Goal: Check status: Check status

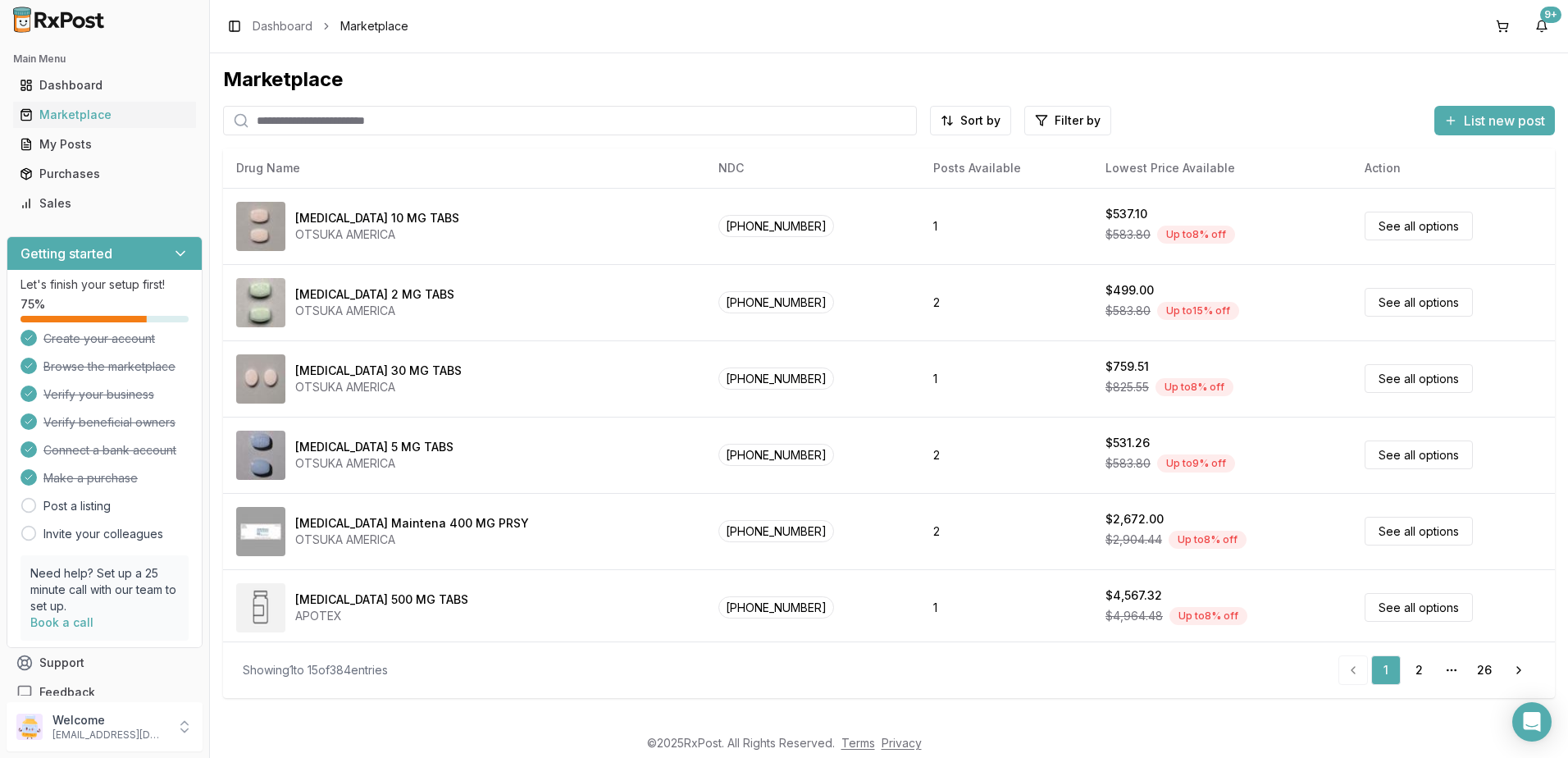
click at [422, 127] on input "search" at bounding box center [570, 120] width 694 height 29
type input "******"
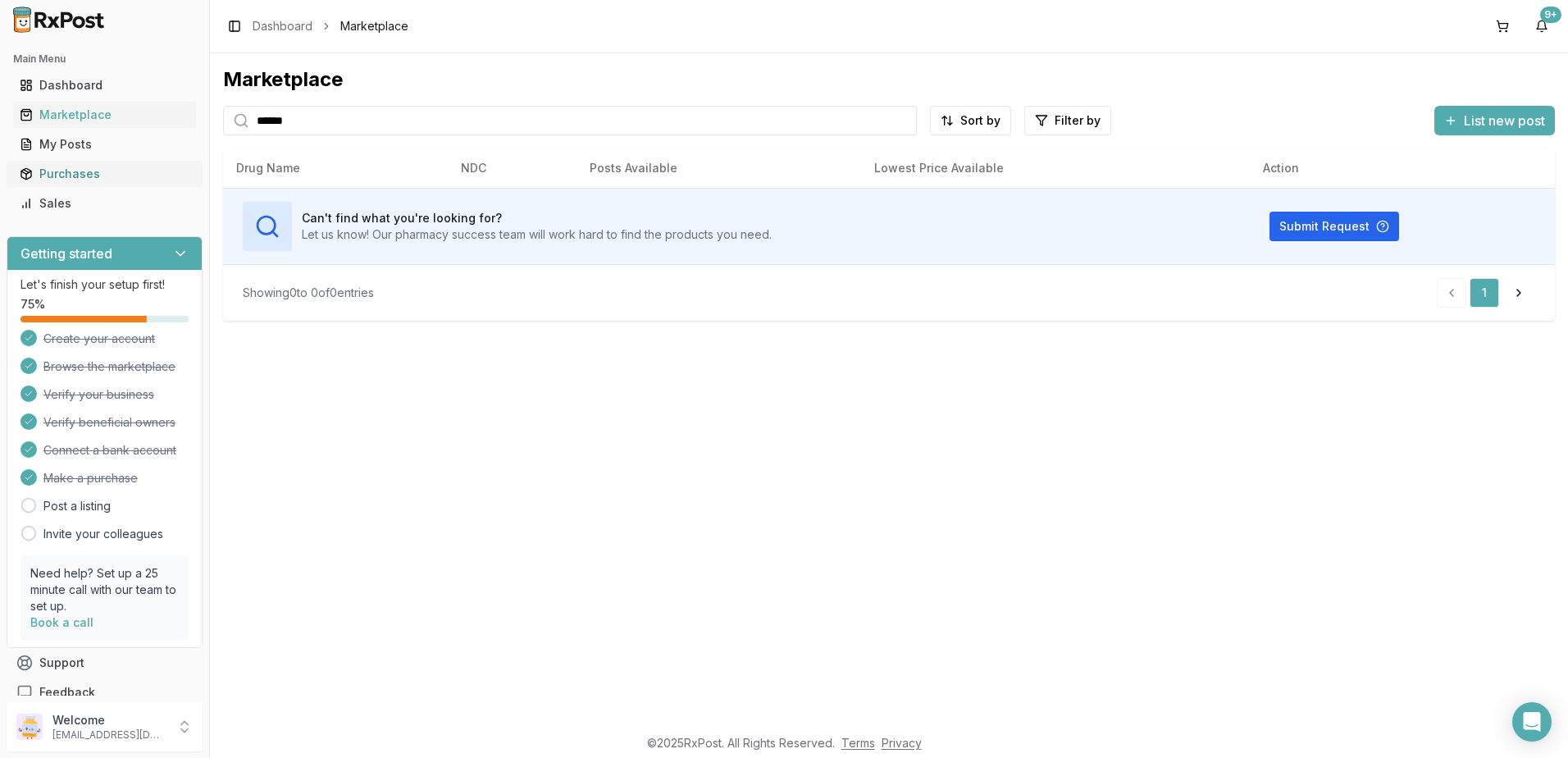
click at [62, 178] on div "Purchases" at bounding box center [104, 173] width 170 height 16
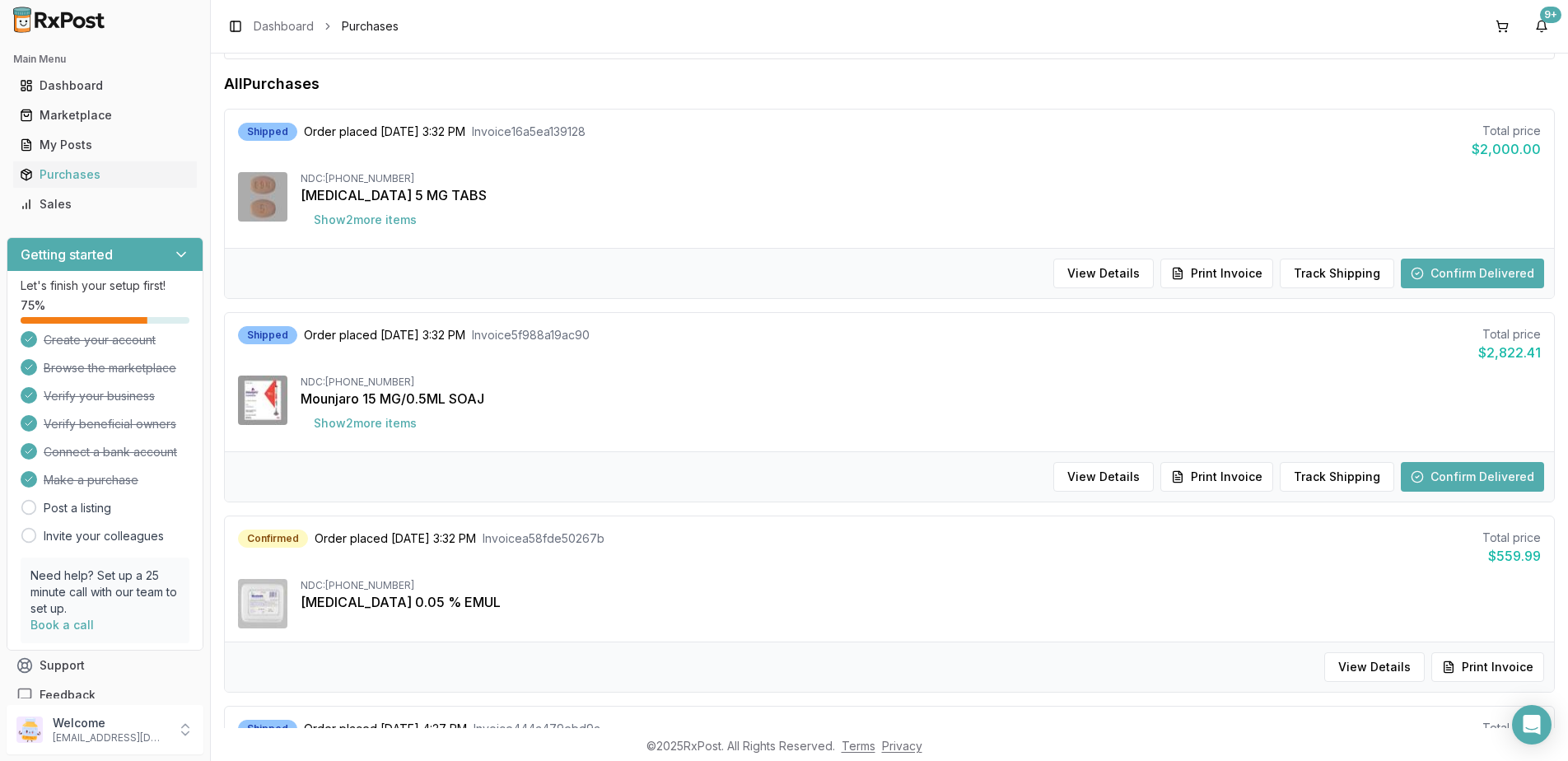
scroll to position [164, 0]
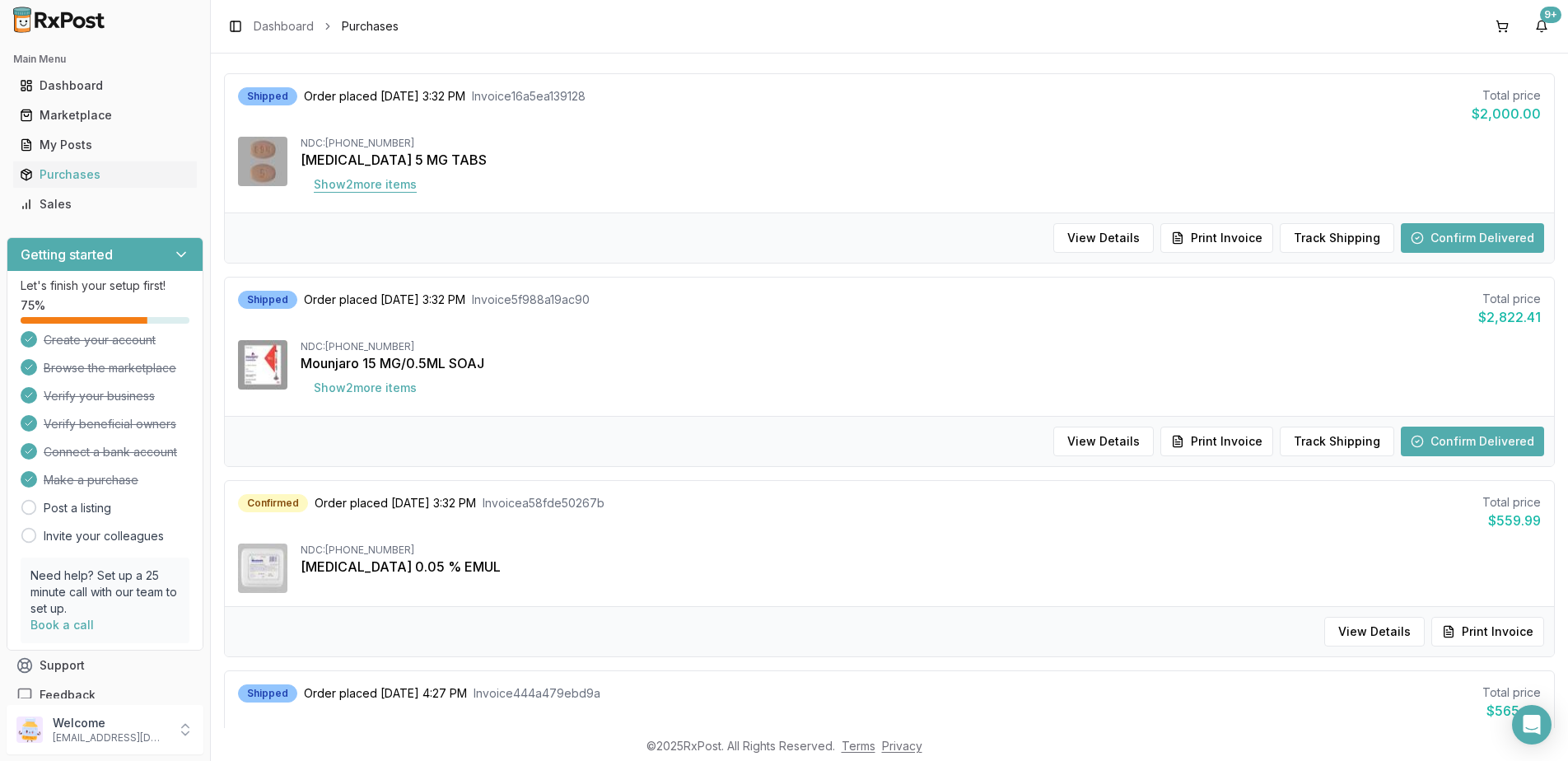
click at [366, 186] on button "Show 2 more item s" at bounding box center [365, 184] width 129 height 29
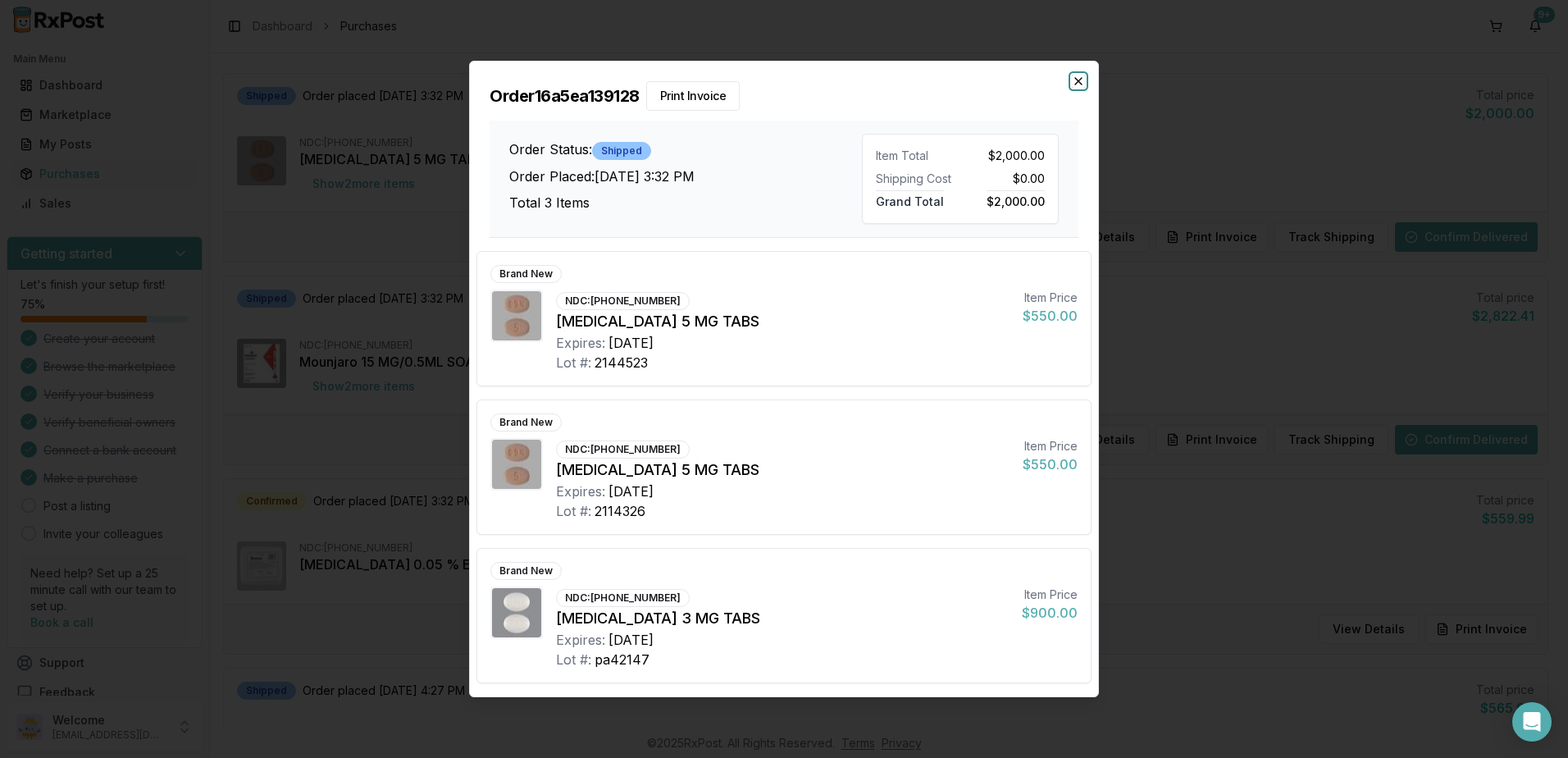
click at [1081, 78] on icon "button" at bounding box center [1078, 81] width 13 height 13
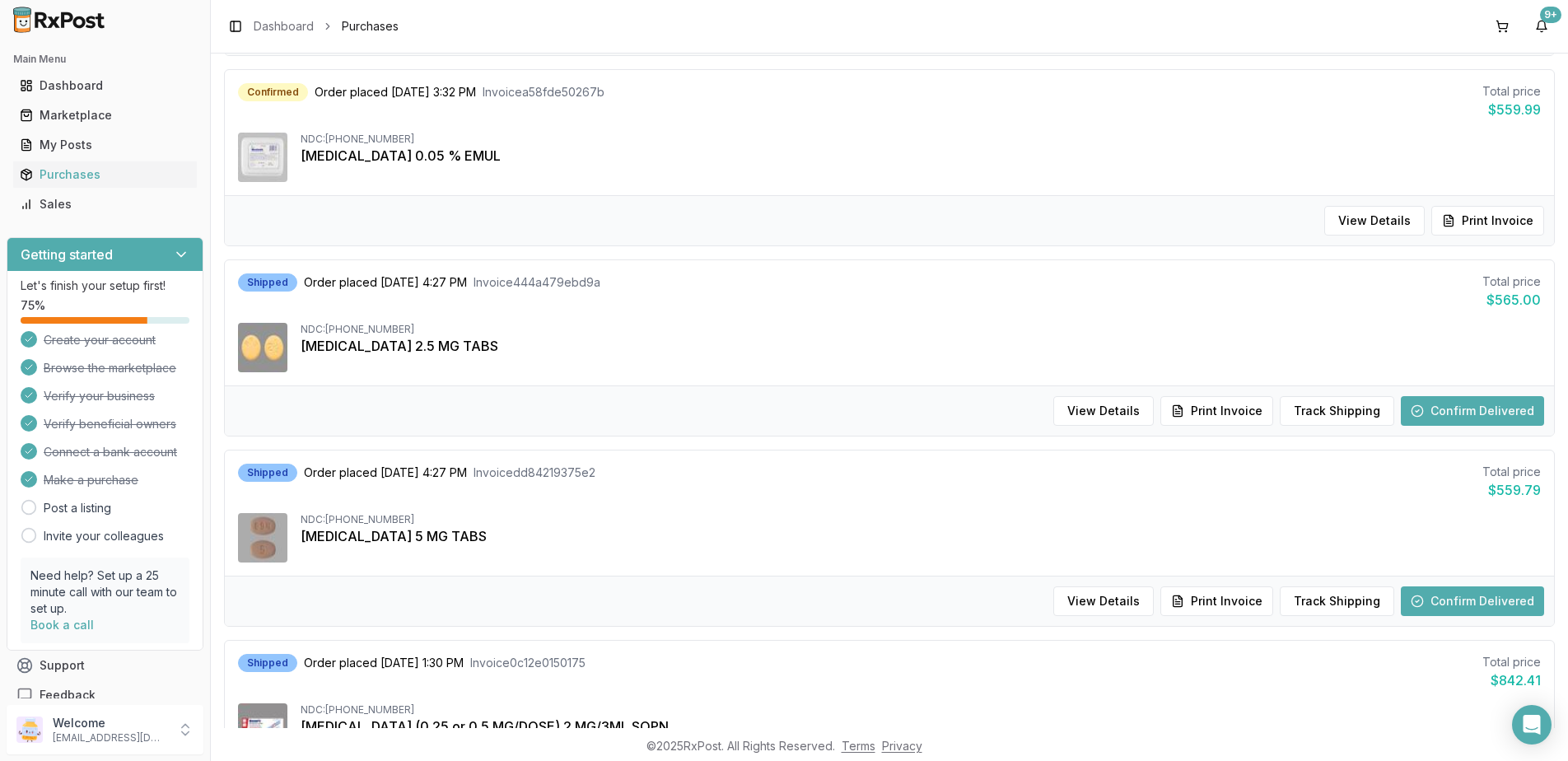
scroll to position [577, 0]
click at [1332, 405] on button "Track Shipping" at bounding box center [1337, 410] width 114 height 29
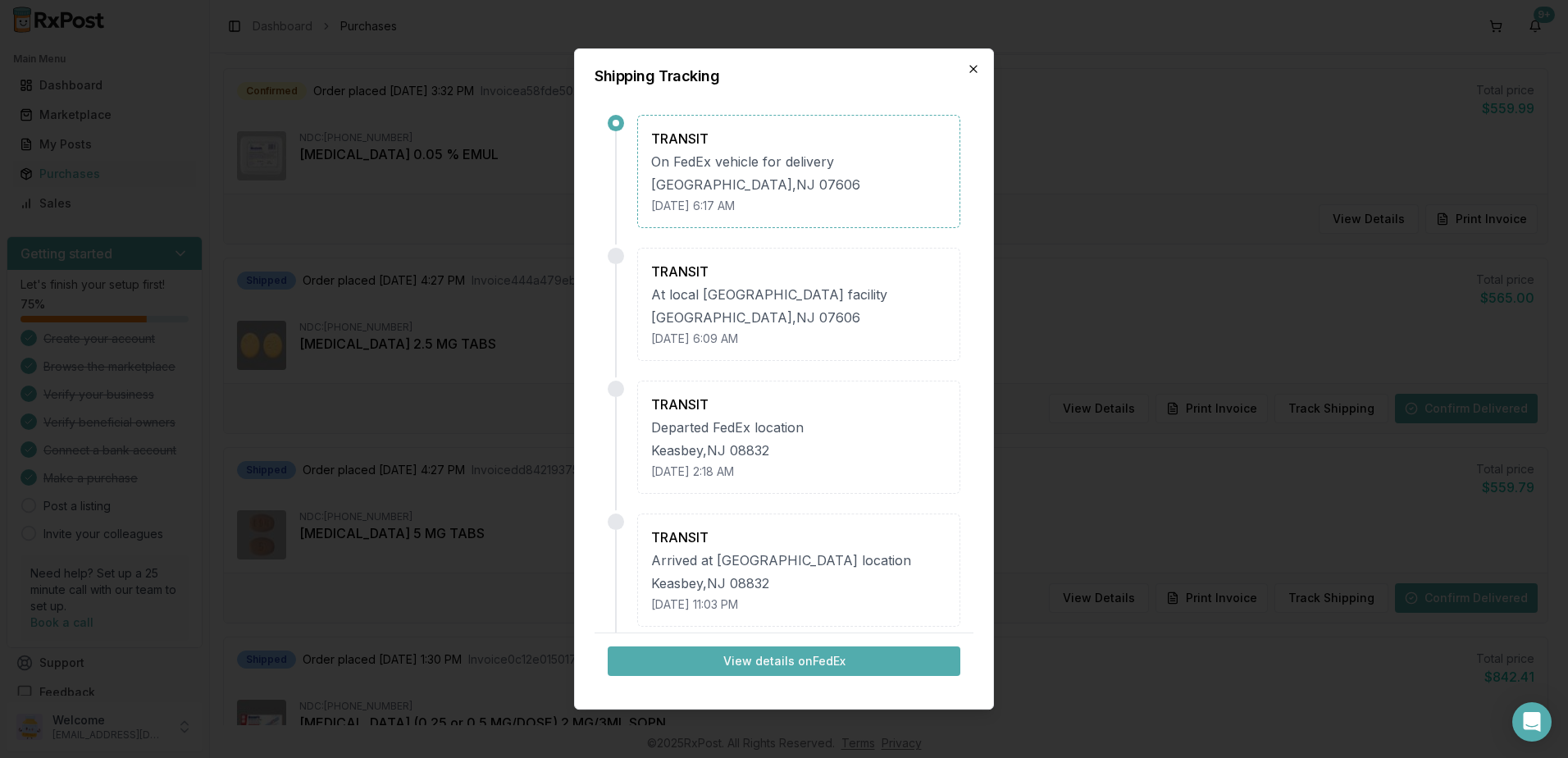
click at [969, 70] on icon "button" at bounding box center [973, 69] width 13 height 13
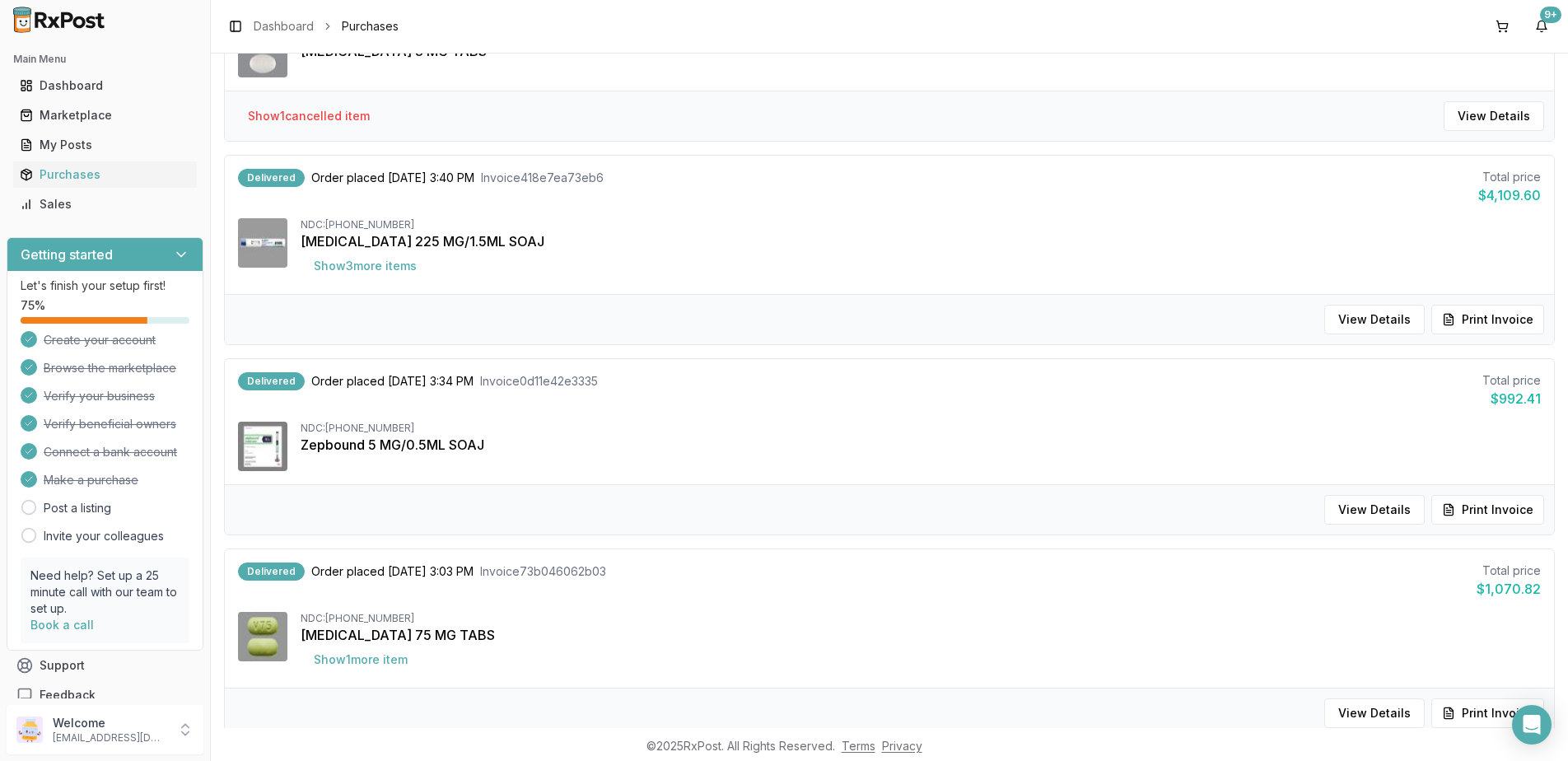
scroll to position [1535, 0]
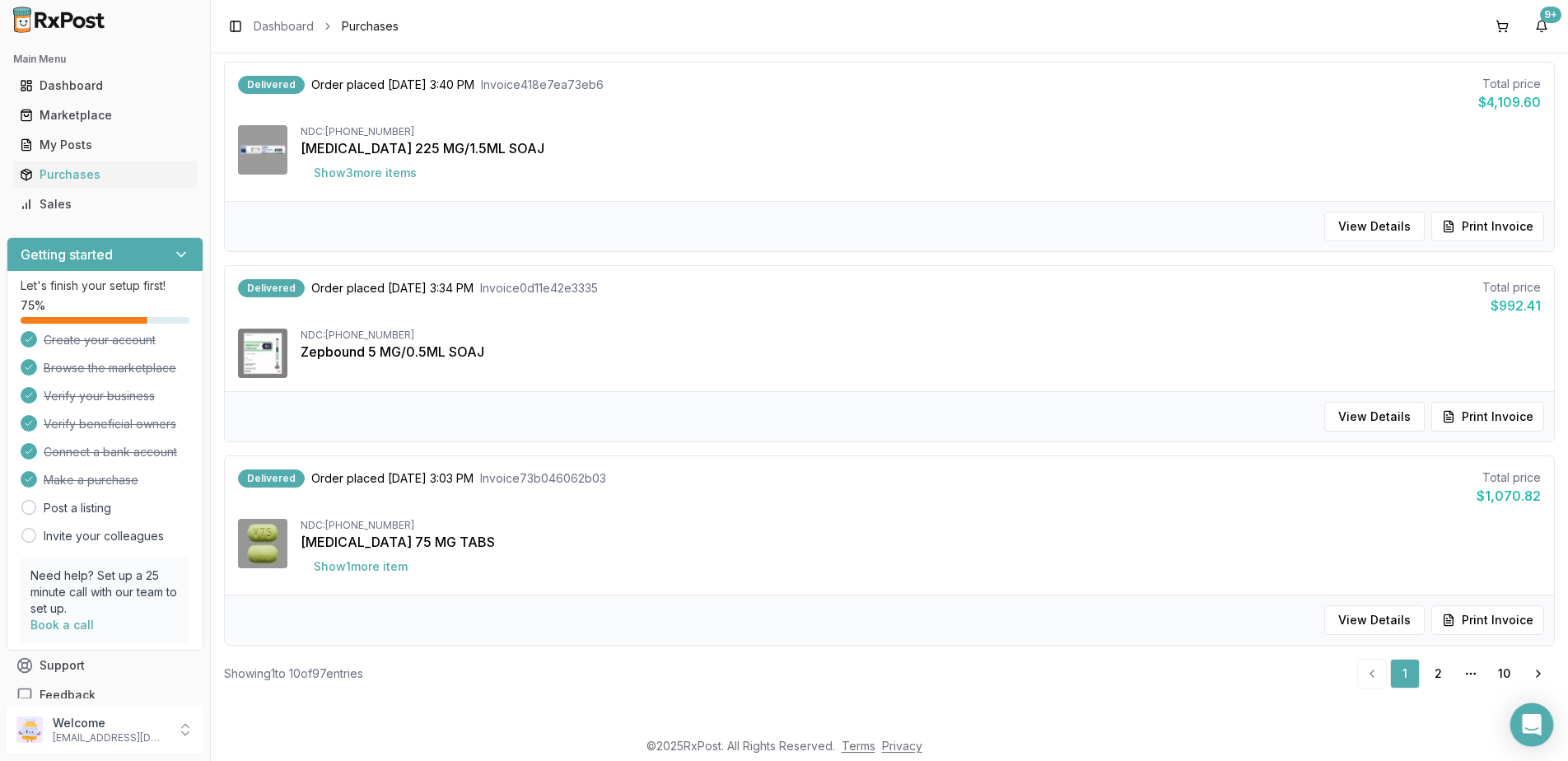
click at [1517, 726] on div "Open Intercom Messenger" at bounding box center [1532, 725] width 44 height 44
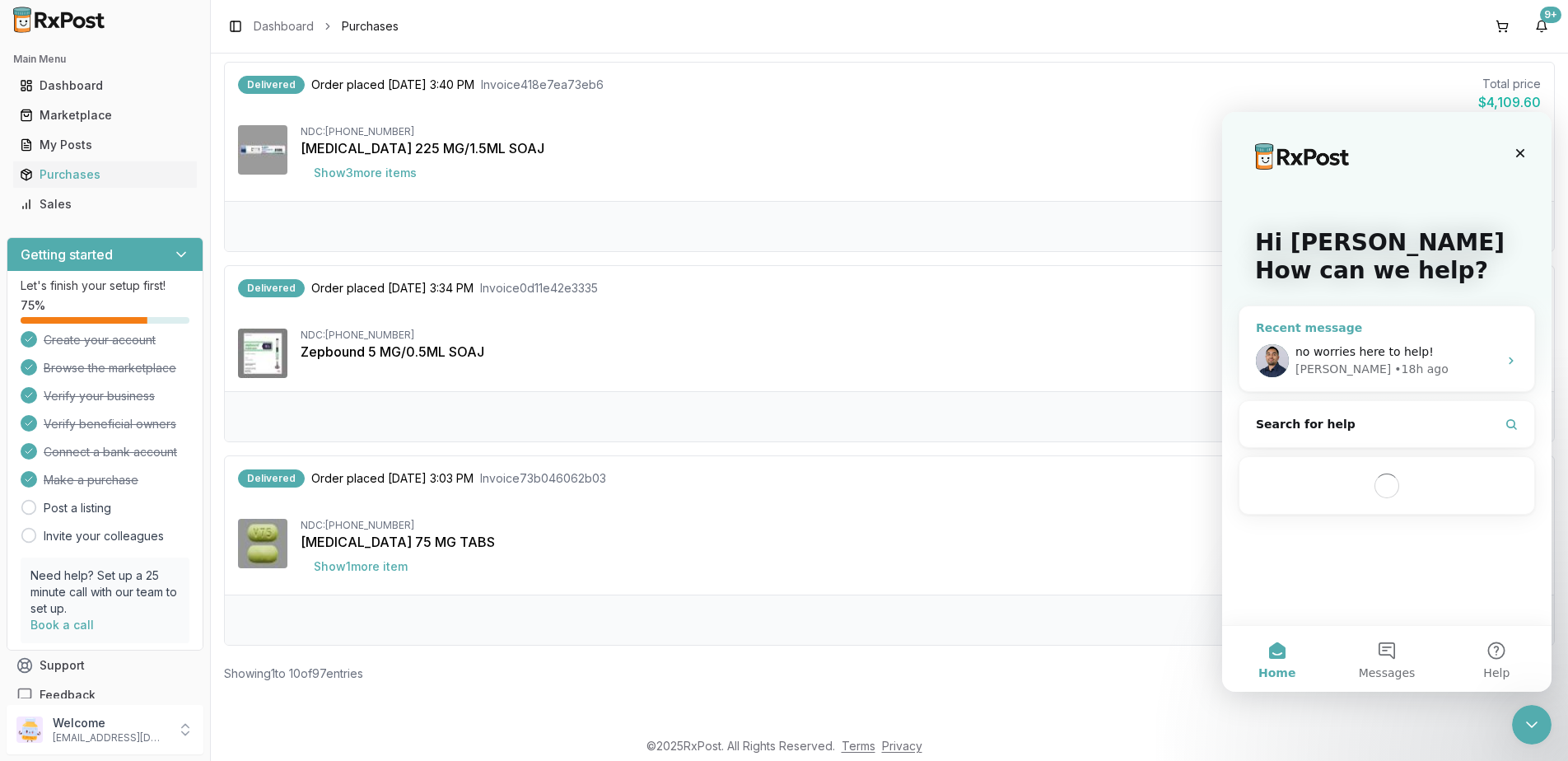
scroll to position [0, 0]
click at [1375, 352] on span "no worries here to help!" at bounding box center [1364, 351] width 138 height 13
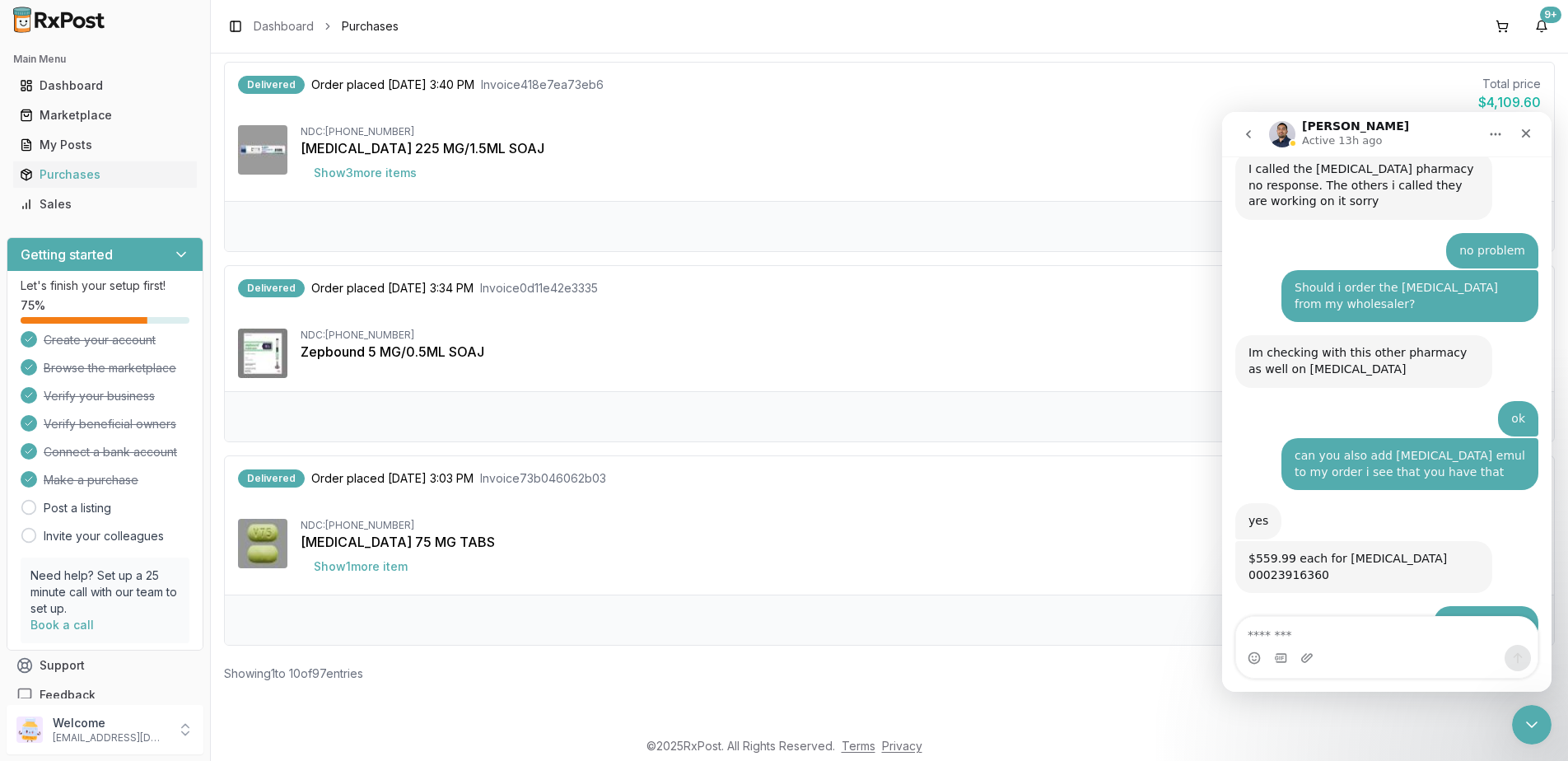
scroll to position [10925, 0]
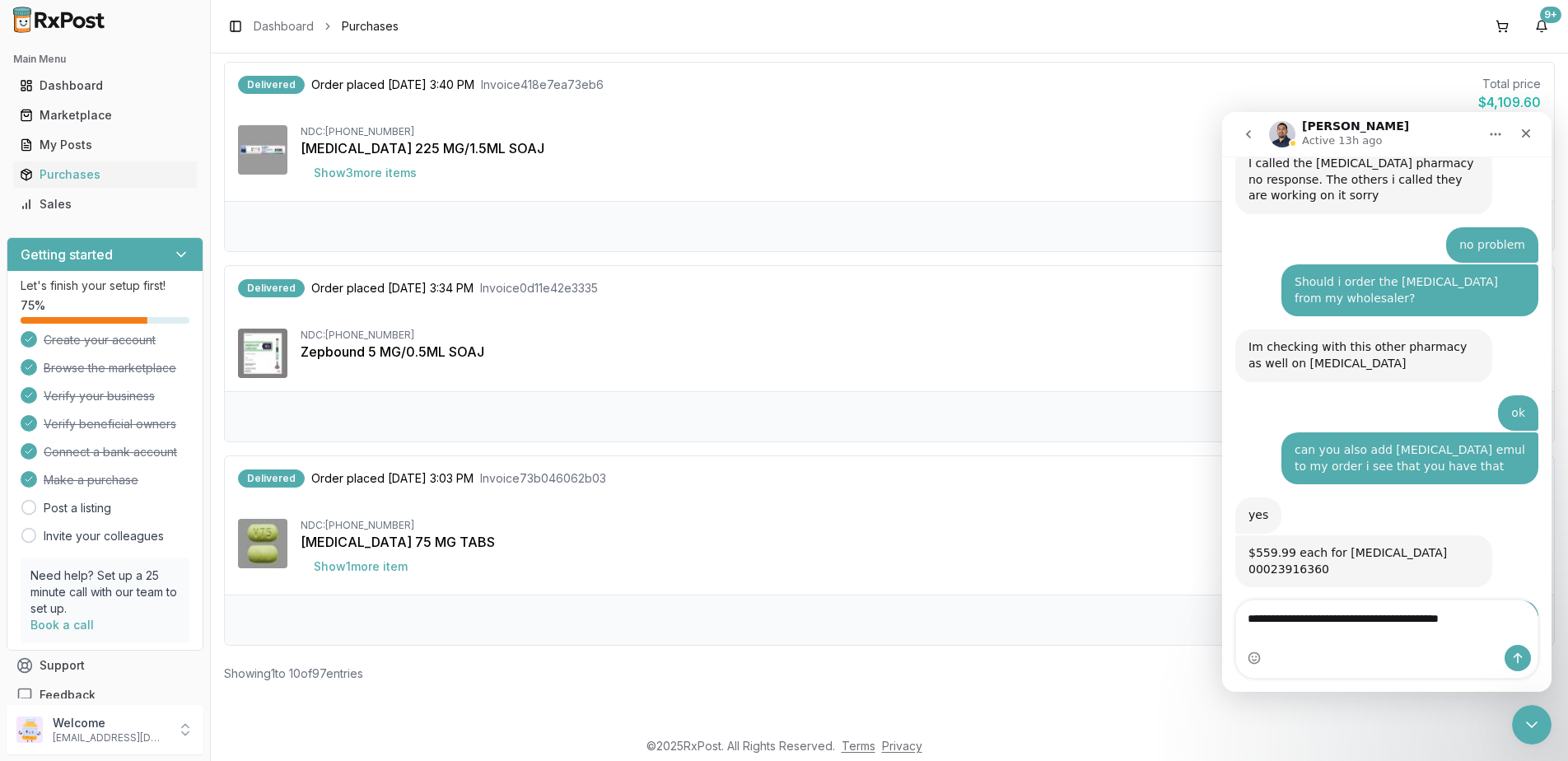
type textarea "**********"
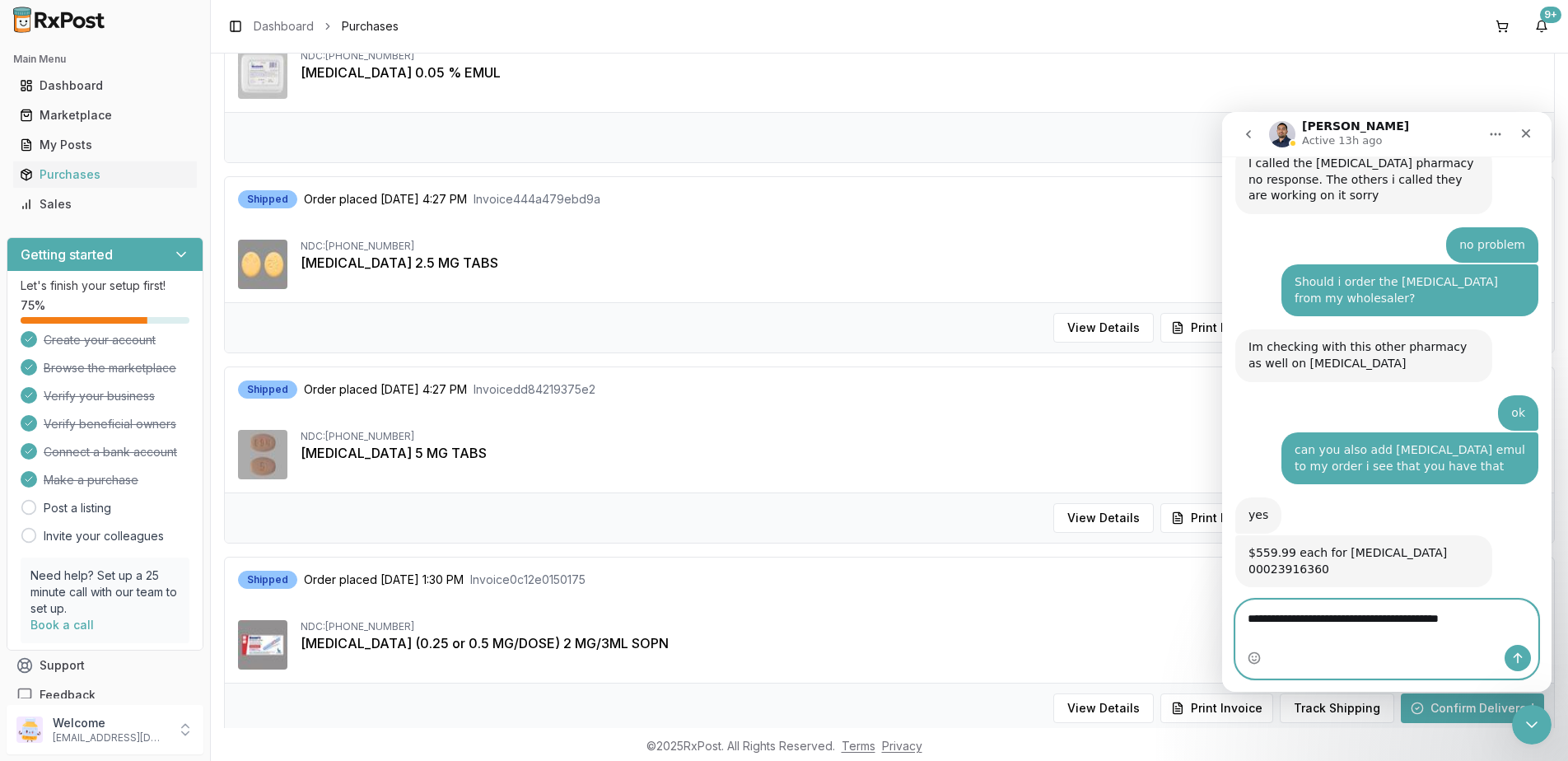
scroll to position [330, 0]
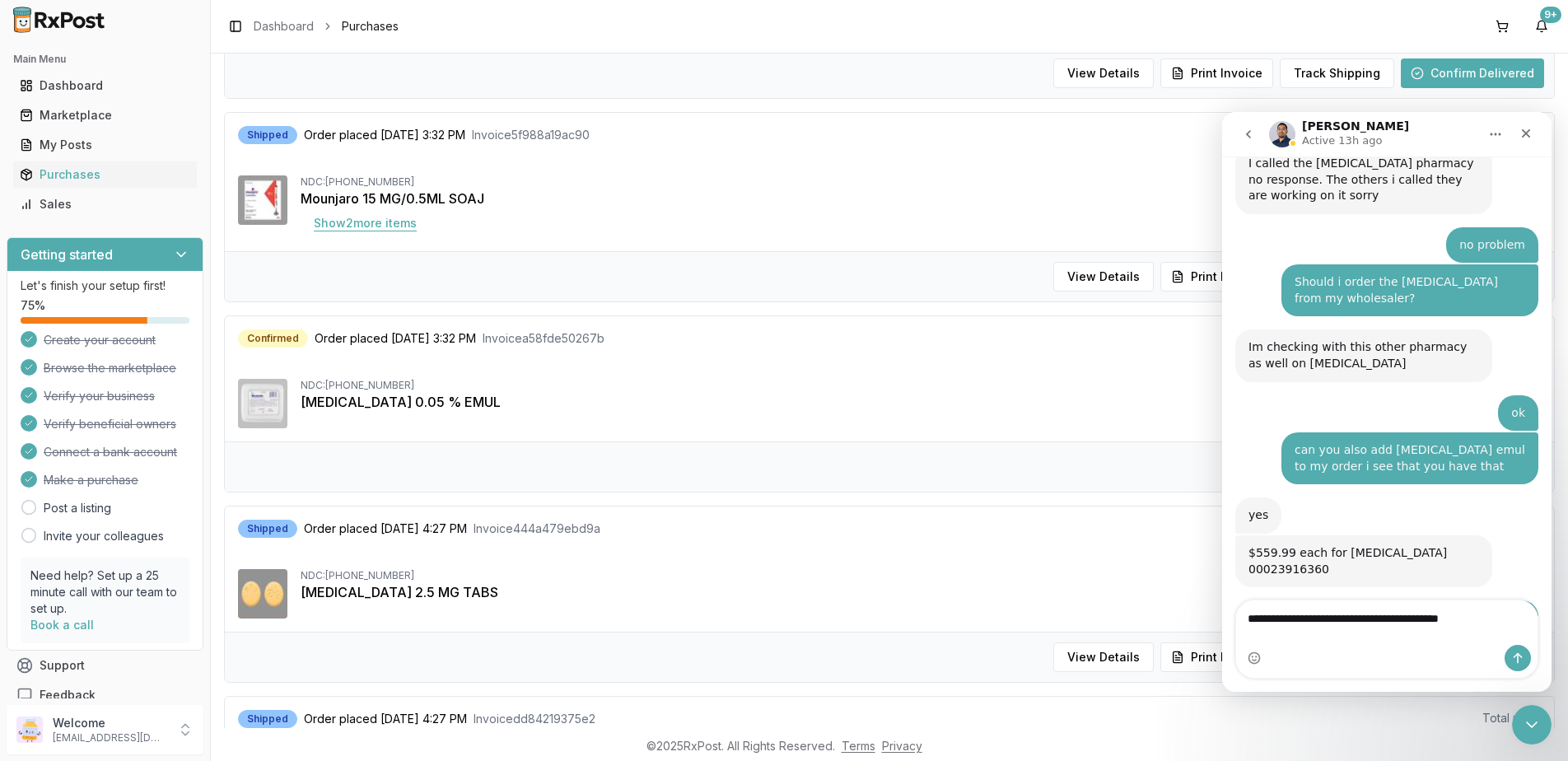
click at [377, 226] on button "Show 2 more item s" at bounding box center [365, 222] width 129 height 29
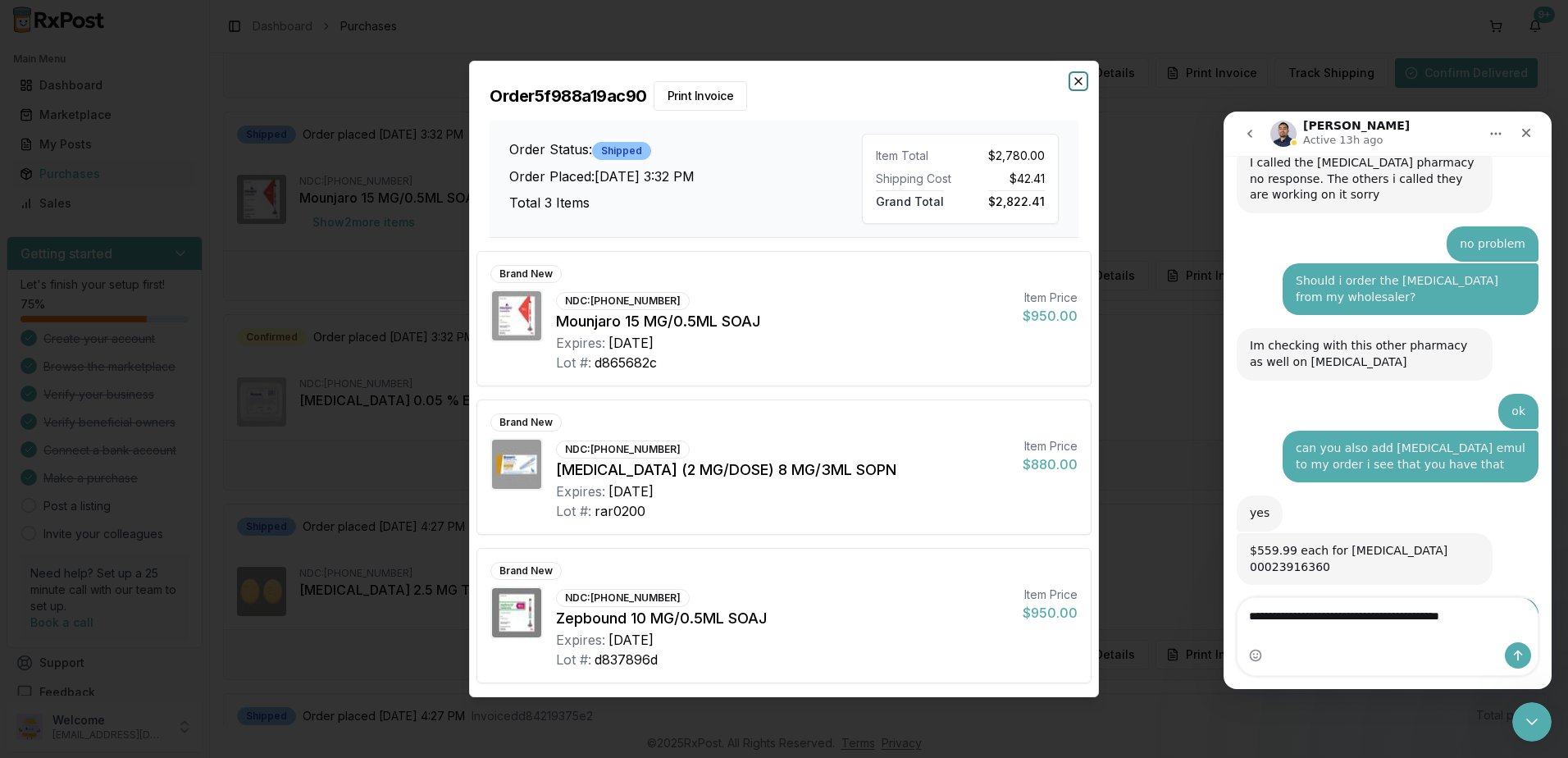
click at [1080, 76] on icon "button" at bounding box center [1078, 81] width 13 height 13
